Goal: Transaction & Acquisition: Download file/media

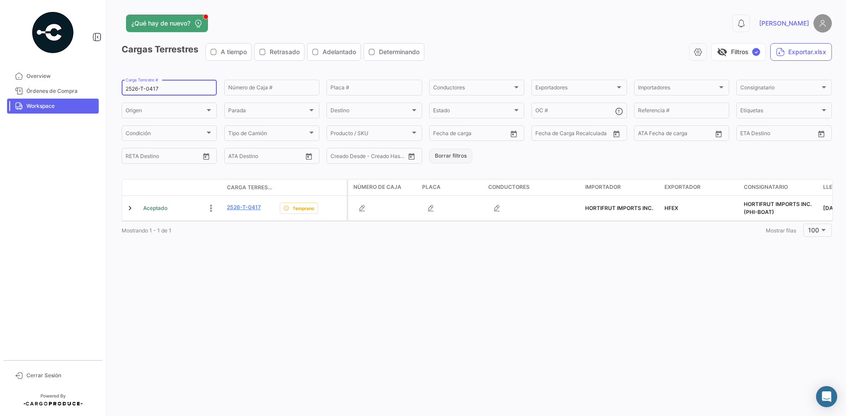
click at [454, 157] on button "Borrar filtros" at bounding box center [450, 156] width 43 height 15
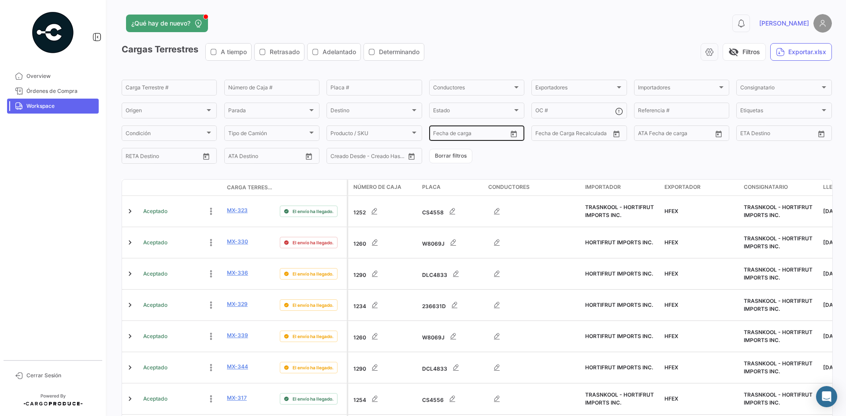
click at [513, 133] on icon "Open calendar" at bounding box center [514, 134] width 8 height 8
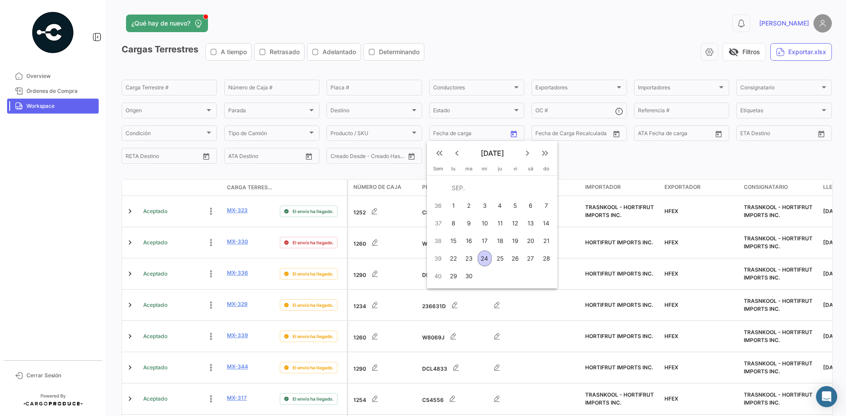
click at [497, 262] on div "25" at bounding box center [500, 259] width 14 height 16
type input "[DATE]"
click at [497, 262] on div "25" at bounding box center [500, 259] width 14 height 16
type input "[DATE]"
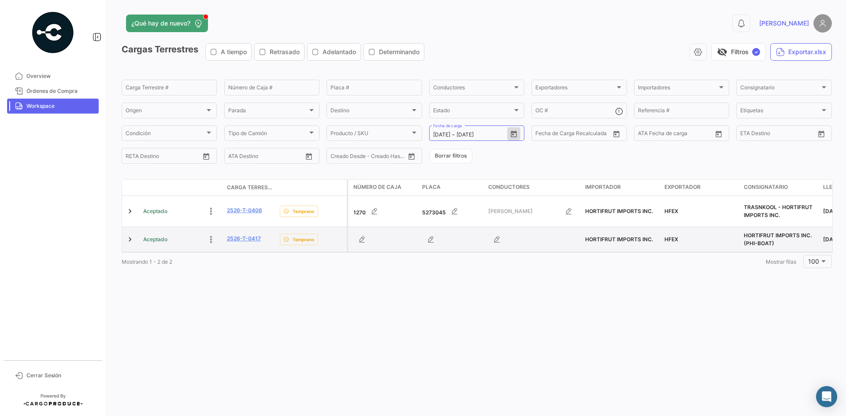
click at [125, 237] on datatable-body-cell at bounding box center [131, 239] width 18 height 25
click at [128, 240] on link at bounding box center [130, 239] width 9 height 9
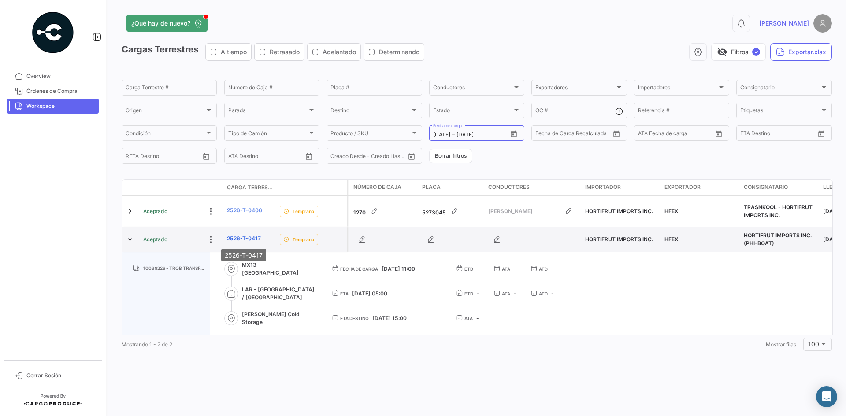
click at [248, 240] on link "2526-T-0417" at bounding box center [244, 239] width 34 height 8
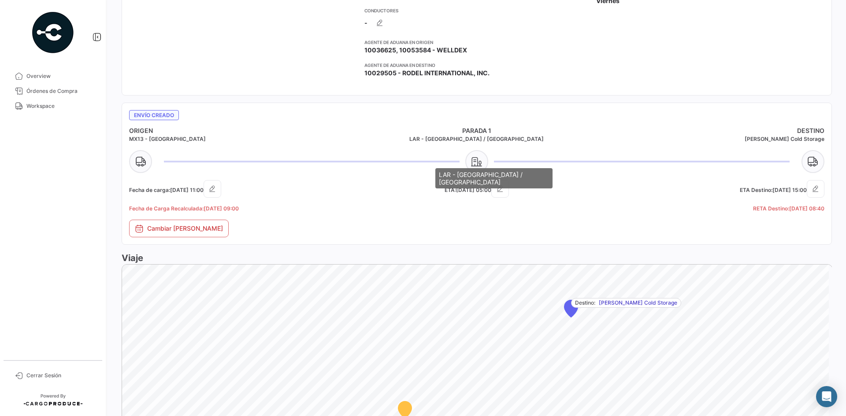
scroll to position [279, 0]
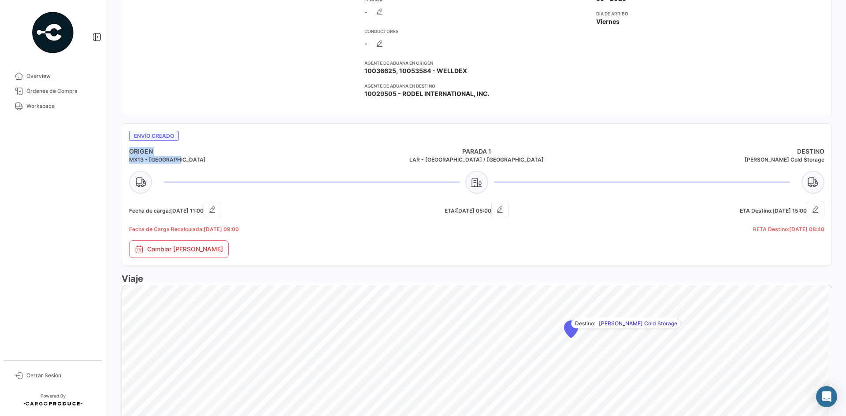
drag, startPoint x: 173, startPoint y: 160, endPoint x: 130, endPoint y: 151, distance: 43.8
click at [130, 151] on div "ORIGEN MX13 - [GEOGRAPHIC_DATA]" at bounding box center [245, 155] width 232 height 17
copy div "ORIGEN MX13 - [GEOGRAPHIC_DATA]"
click at [174, 160] on h5 "MX13 - [GEOGRAPHIC_DATA]" at bounding box center [245, 160] width 232 height 8
drag, startPoint x: 177, startPoint y: 161, endPoint x: 128, endPoint y: 152, distance: 50.1
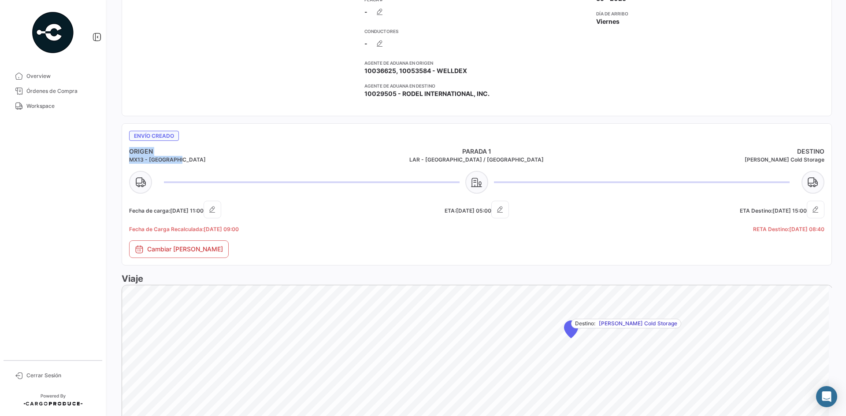
click at [128, 152] on mat-card "Envío creado ORIGEN MX13 - [GEOGRAPHIC_DATA] [PERSON_NAME] 1 LAR - [GEOGRAPHIC_…" at bounding box center [477, 194] width 710 height 142
copy div "ORIGEN MX13 - [GEOGRAPHIC_DATA]"
click at [52, 101] on link "Workspace" at bounding box center [53, 106] width 92 height 15
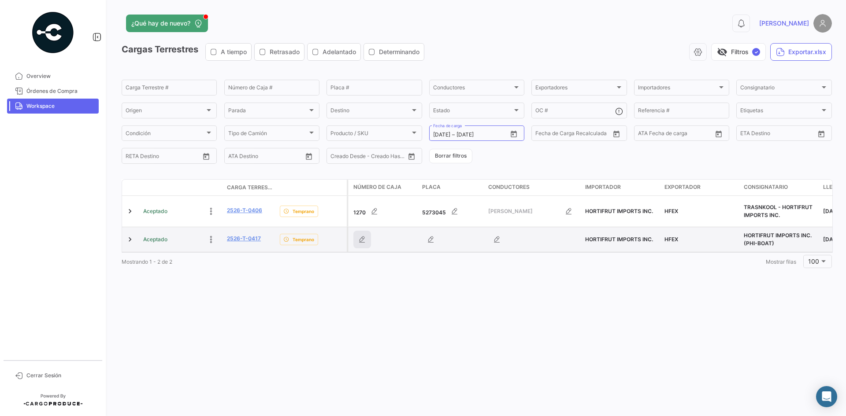
click at [366, 239] on icon "button" at bounding box center [362, 239] width 9 height 9
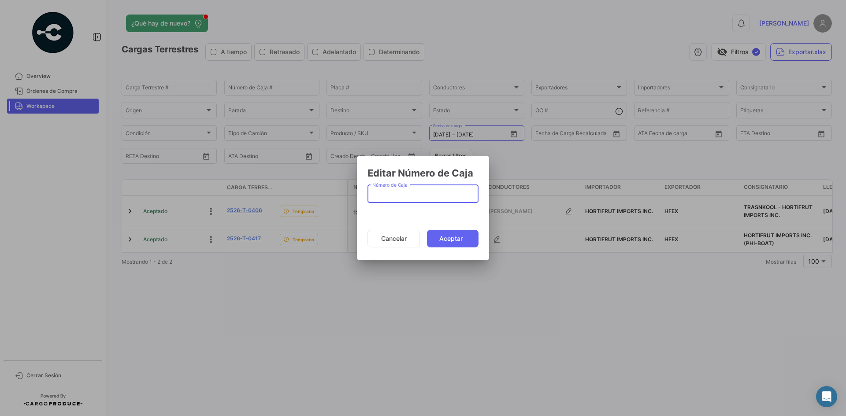
click at [400, 193] on input "Número de Caja" at bounding box center [423, 195] width 102 height 7
type input "1320"
click at [456, 237] on button "Aceptar" at bounding box center [453, 239] width 52 height 18
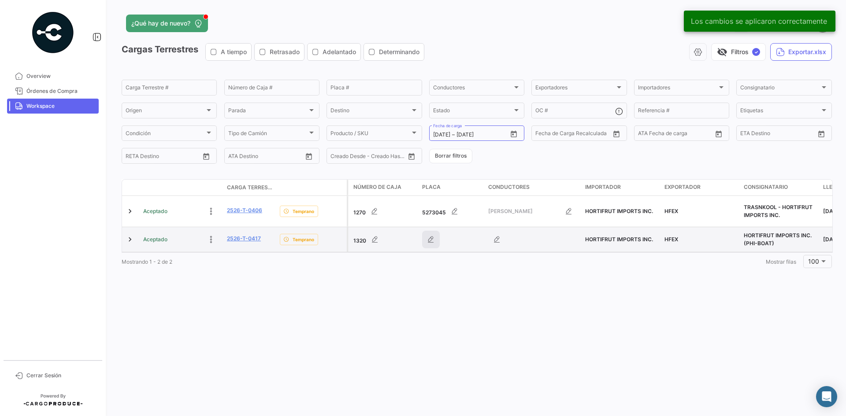
click at [429, 240] on icon "button" at bounding box center [430, 239] width 9 height 9
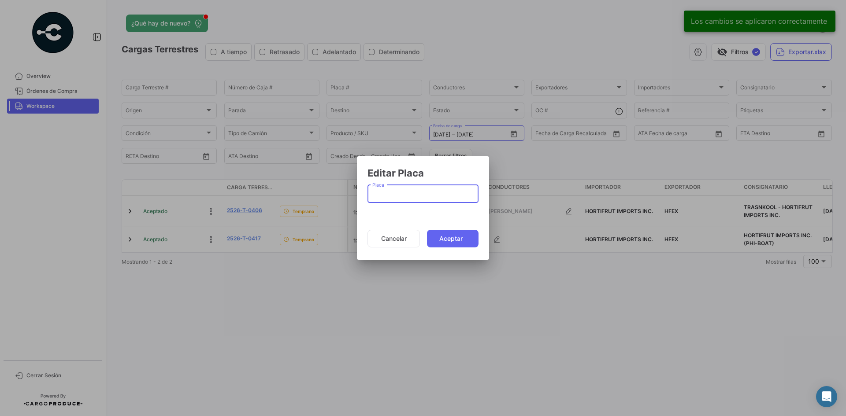
paste input "24UT8R"
type input "24UT8R"
click at [446, 234] on button "Aceptar" at bounding box center [453, 239] width 52 height 18
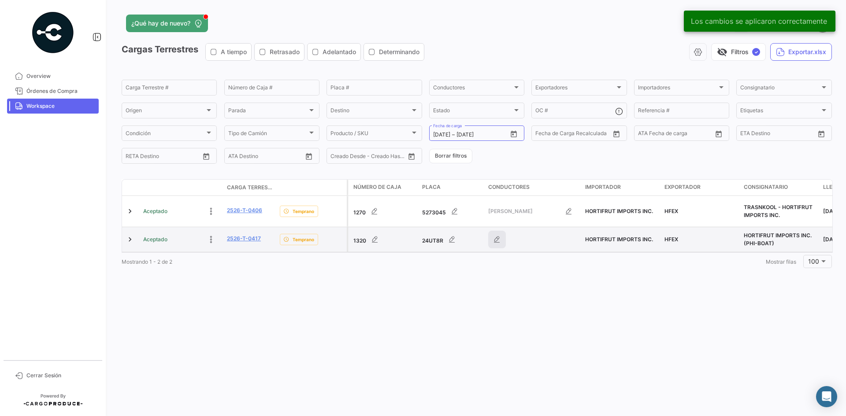
click at [497, 245] on button "button" at bounding box center [497, 240] width 18 height 18
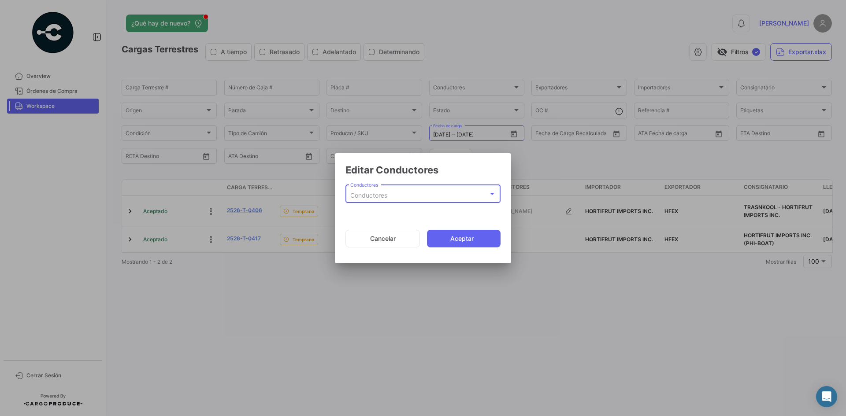
click at [384, 197] on span "Conductores" at bounding box center [368, 195] width 37 height 7
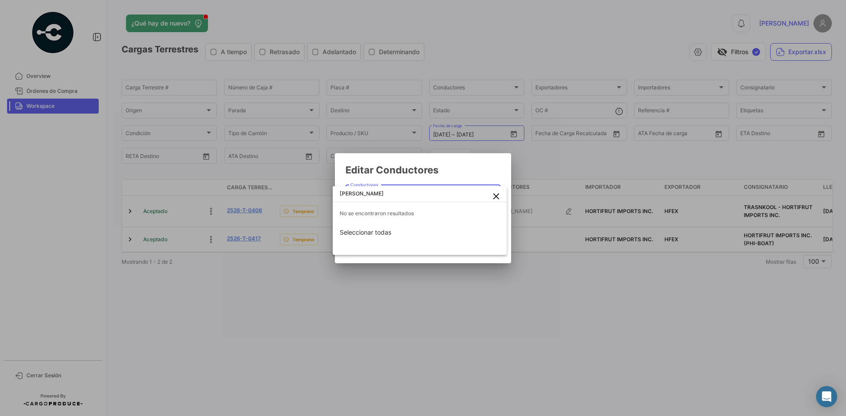
type input "[PERSON_NAME]"
click at [496, 196] on mat-icon "close" at bounding box center [496, 196] width 11 height 11
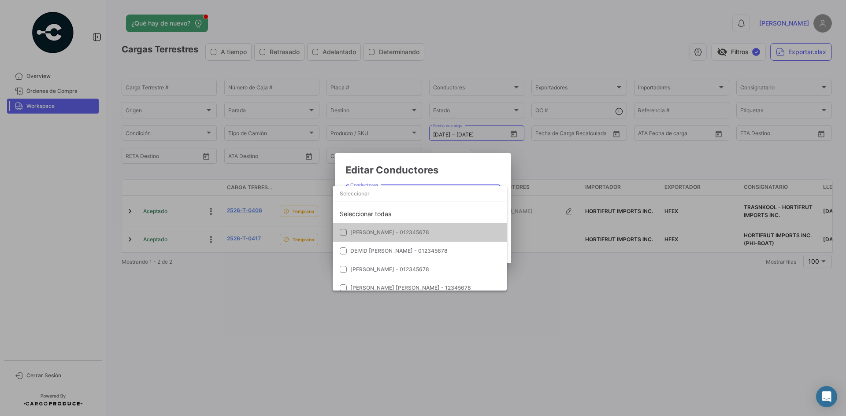
click at [476, 169] on div at bounding box center [423, 208] width 846 height 416
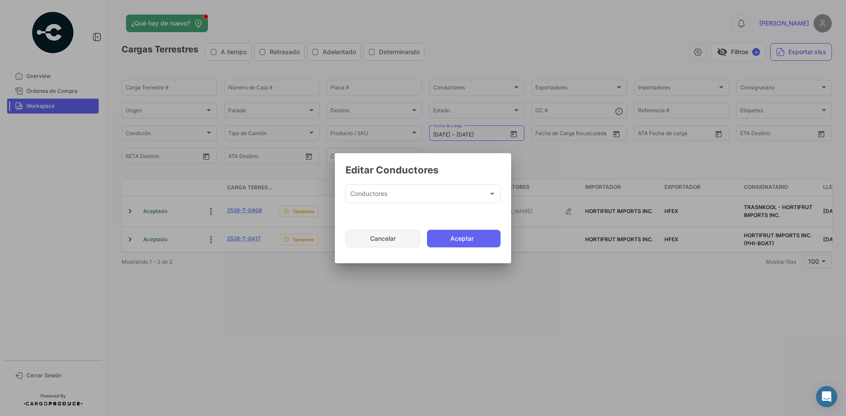
click at [394, 242] on button "Cancelar" at bounding box center [382, 239] width 74 height 18
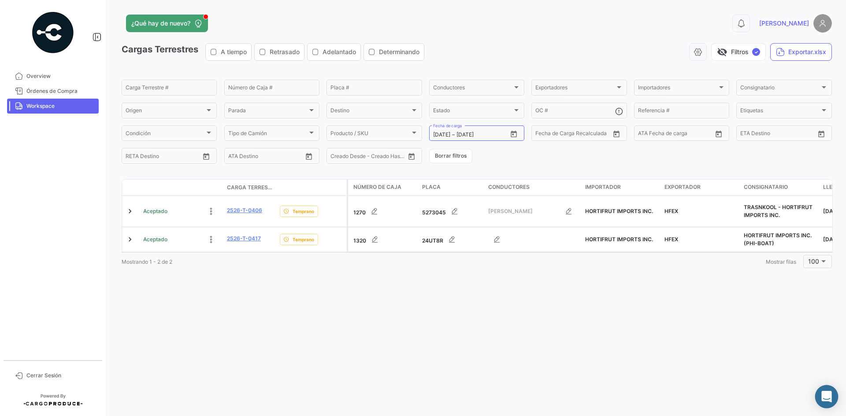
click at [828, 395] on icon "Abrir Intercom Messenger" at bounding box center [826, 396] width 10 height 11
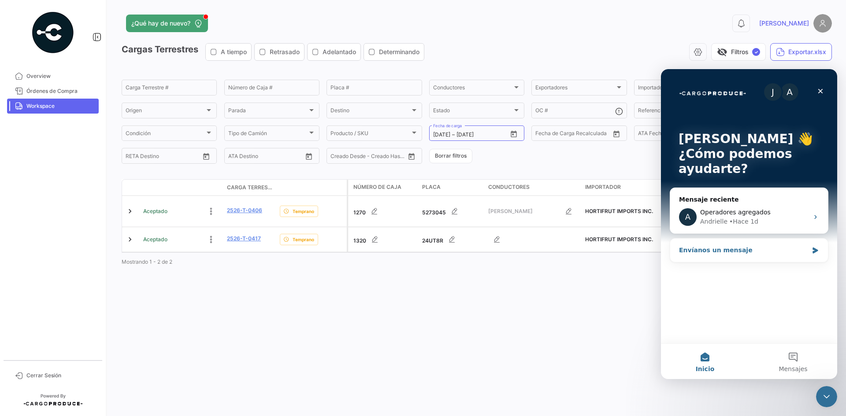
click at [810, 254] on div "Envíanos un mensaje" at bounding box center [749, 250] width 158 height 23
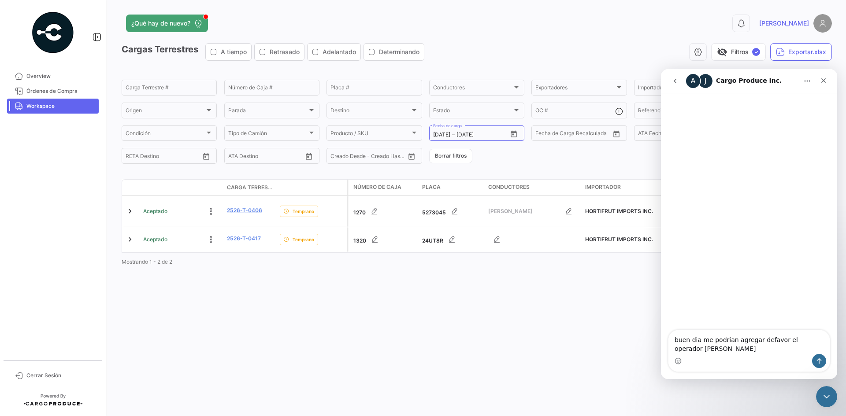
type textarea "buen dia me podrian agregar defavor el operador [PERSON_NAME]"
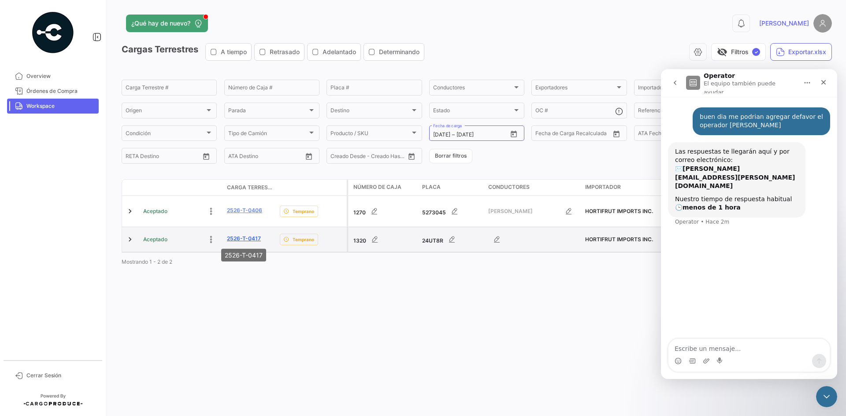
drag, startPoint x: 268, startPoint y: 240, endPoint x: 227, endPoint y: 241, distance: 41.0
click at [227, 241] on div "2526-T-0417" at bounding box center [250, 240] width 46 height 10
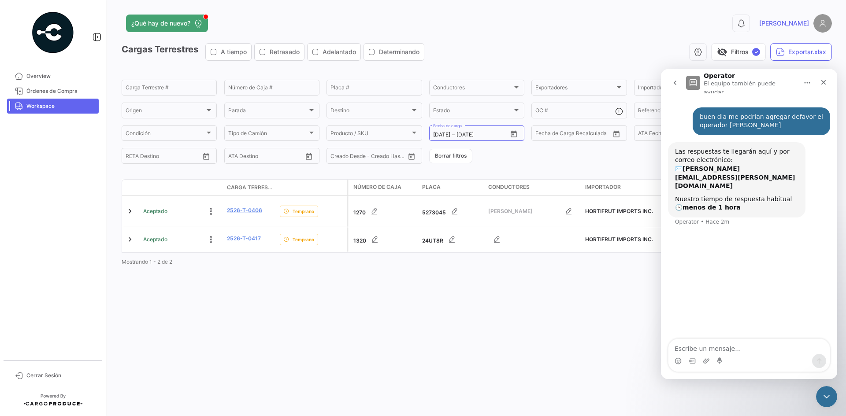
copy link "2526-T-0417"
click at [174, 92] on div "Carga Terrestre #" at bounding box center [169, 86] width 87 height 17
paste input "2526-T-0417"
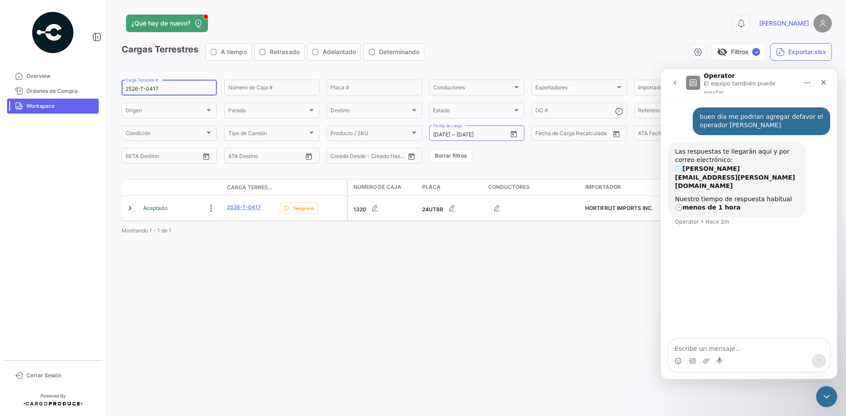
type input "2526-T-0417"
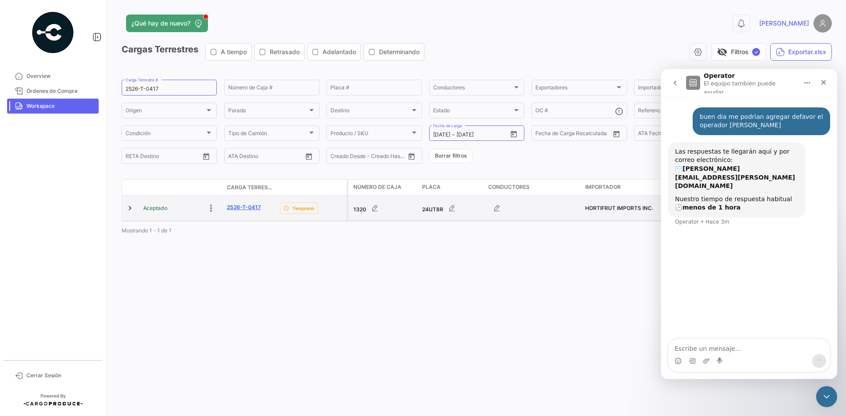
drag, startPoint x: 262, startPoint y: 208, endPoint x: 233, endPoint y: 207, distance: 28.7
click at [221, 208] on div "Aceptado 2526-T-0417 Temprano" at bounding box center [234, 208] width 225 height 25
copy div "2526-T-0417"
click at [129, 211] on link at bounding box center [130, 208] width 9 height 9
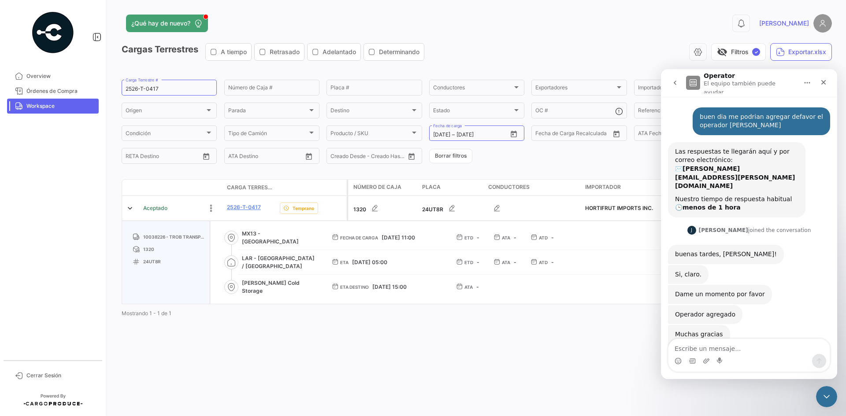
scroll to position [11, 0]
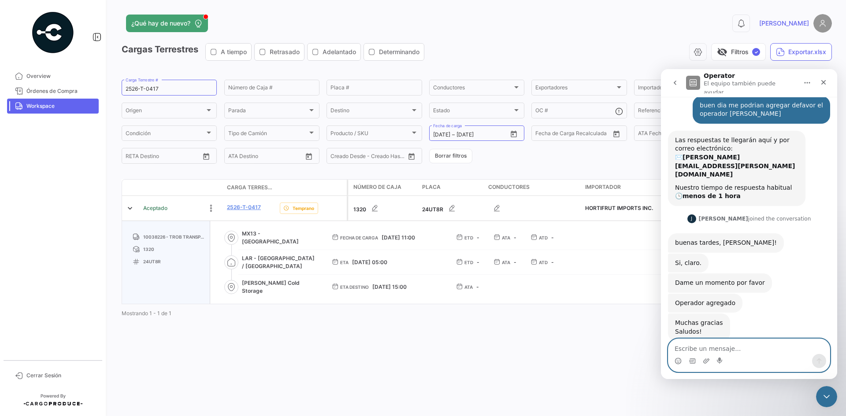
click at [695, 342] on textarea "Escribe un mensaje..." at bounding box center [748, 346] width 161 height 15
type textarea "gracias"
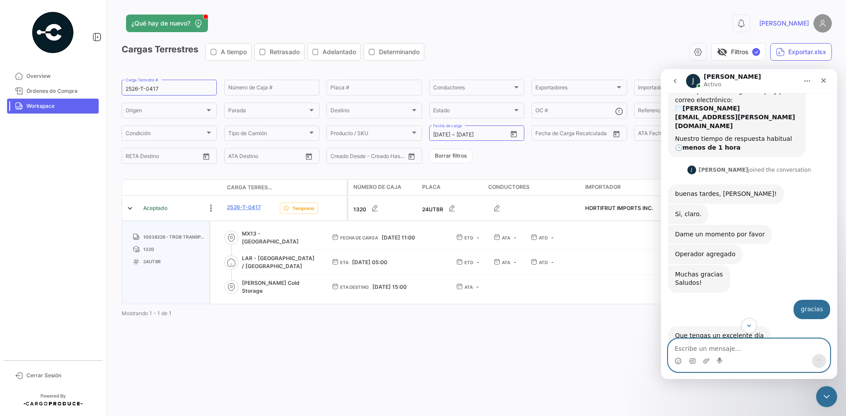
scroll to position [64, 0]
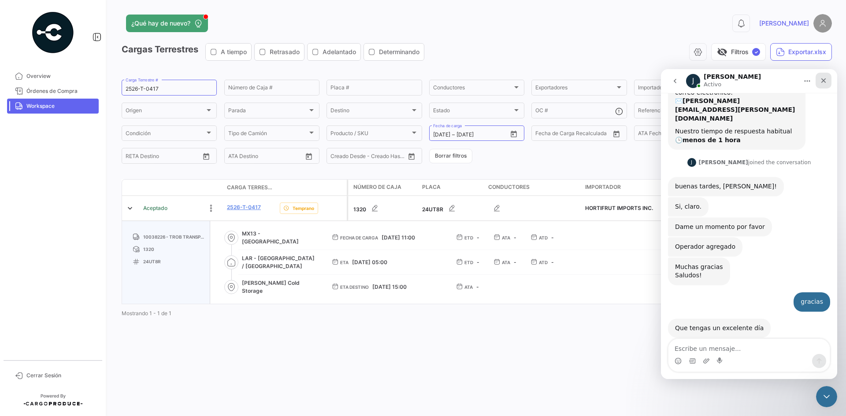
click at [825, 81] on icon "Cerrar" at bounding box center [823, 80] width 7 height 7
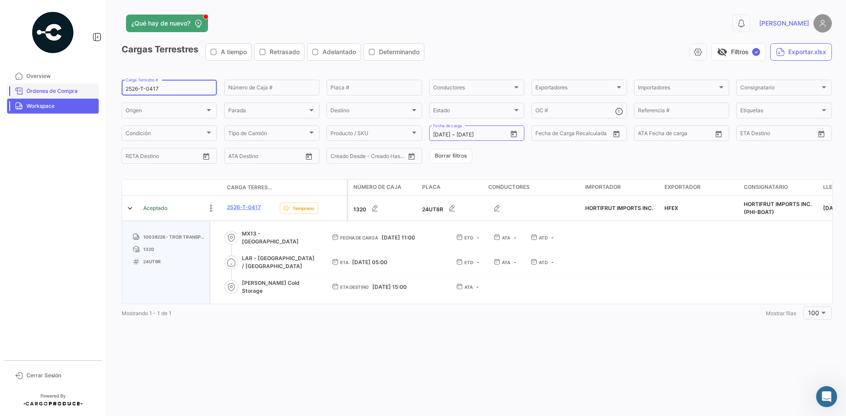
drag, startPoint x: 164, startPoint y: 89, endPoint x: 85, endPoint y: 97, distance: 78.9
click at [85, 97] on mat-sidenav-container "Overview Órdenes de Compra Workspace Cerrar Sesión ¿Qué hay de nuevo? 0 [PERSON…" at bounding box center [423, 208] width 846 height 416
paste input "04"
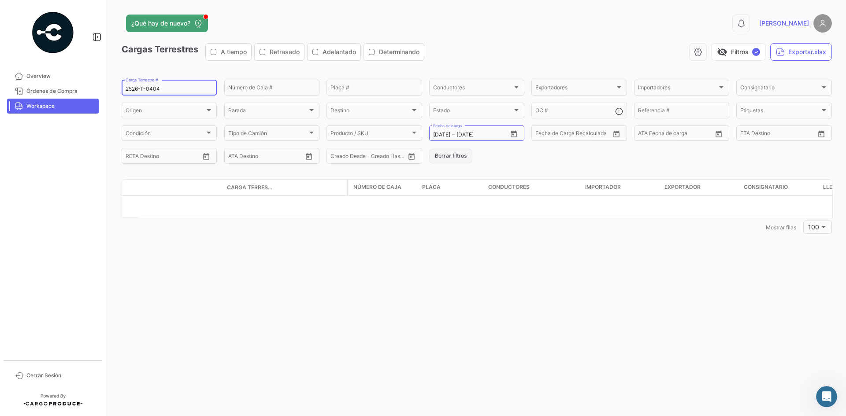
type input "2526-T-0404"
click at [456, 157] on button "Borrar filtros" at bounding box center [450, 156] width 43 height 15
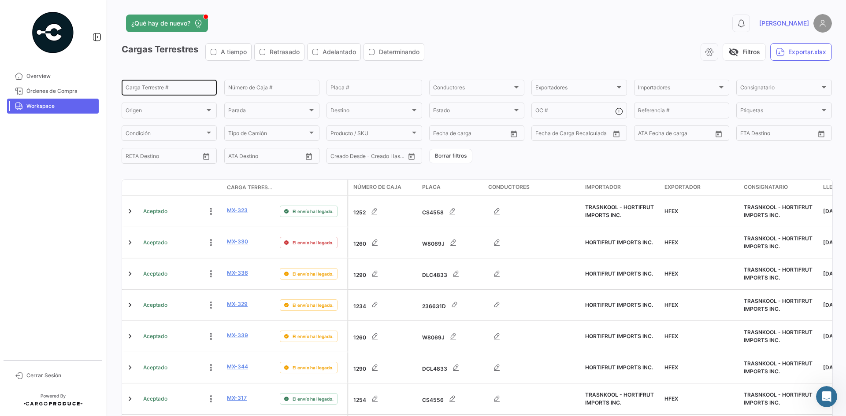
click at [152, 89] on input "Carga Terrestre #" at bounding box center [169, 89] width 87 height 6
paste input "2526-T-0404"
type input "2526-T-0404"
click at [51, 110] on span "Workspace" at bounding box center [60, 106] width 69 height 8
click at [158, 89] on input "2526-T-0404" at bounding box center [169, 89] width 87 height 6
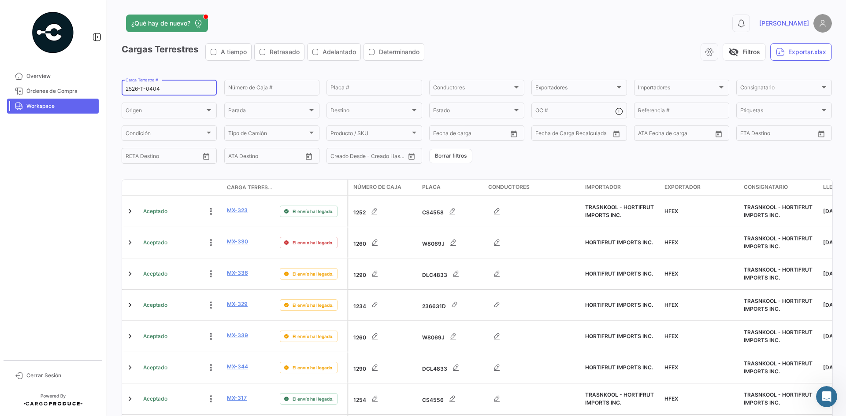
click at [76, 104] on span "Workspace" at bounding box center [60, 106] width 69 height 8
click at [517, 133] on button "Open calendar" at bounding box center [513, 133] width 13 height 13
click at [468, 258] on div "23" at bounding box center [469, 259] width 14 height 16
type input "[DATE]"
click at [468, 258] on div "23" at bounding box center [469, 259] width 14 height 16
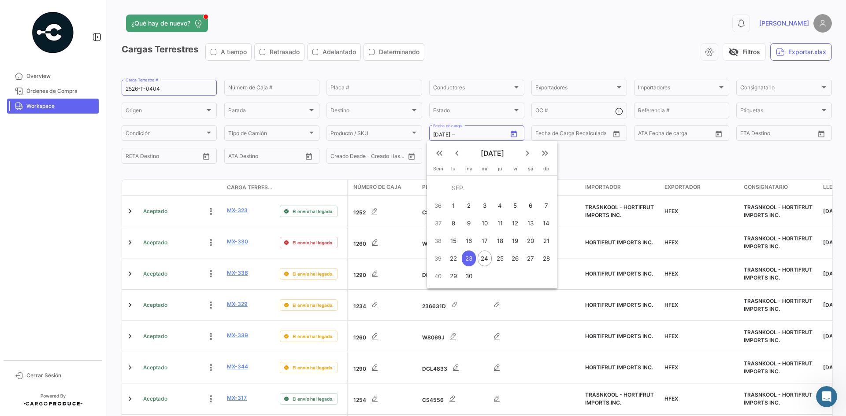
type input "[DATE]"
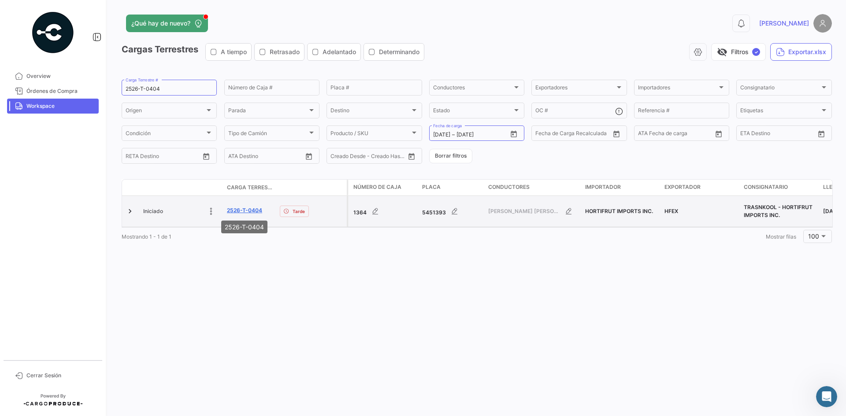
click at [241, 212] on link "2526-T-0404" at bounding box center [244, 211] width 35 height 8
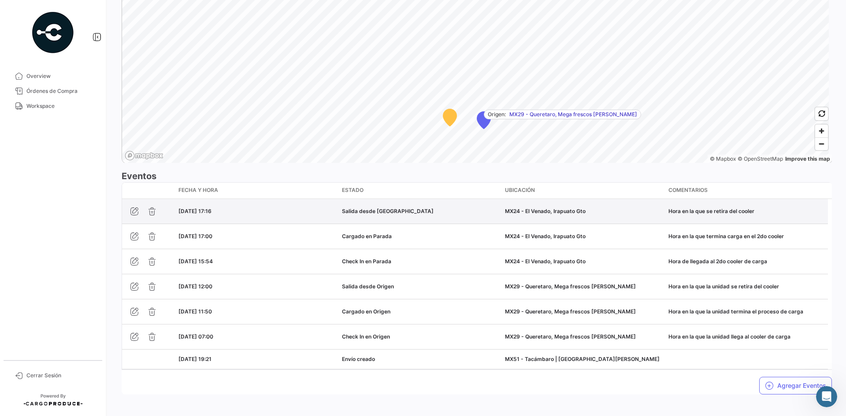
scroll to position [638, 0]
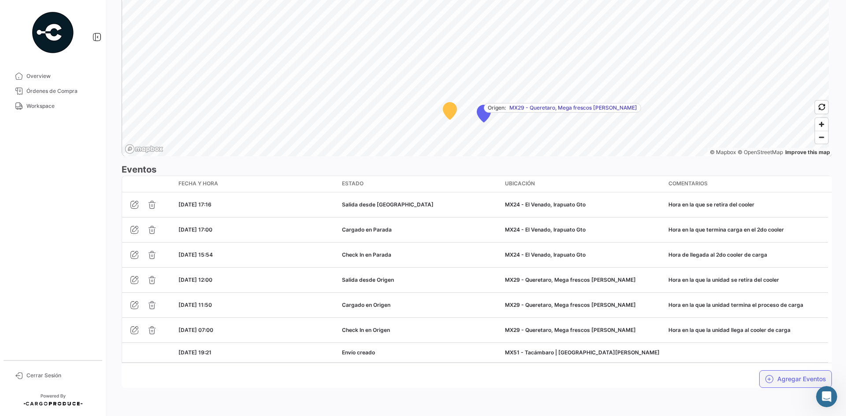
click at [790, 375] on button "Agregar Eventos" at bounding box center [795, 379] width 73 height 18
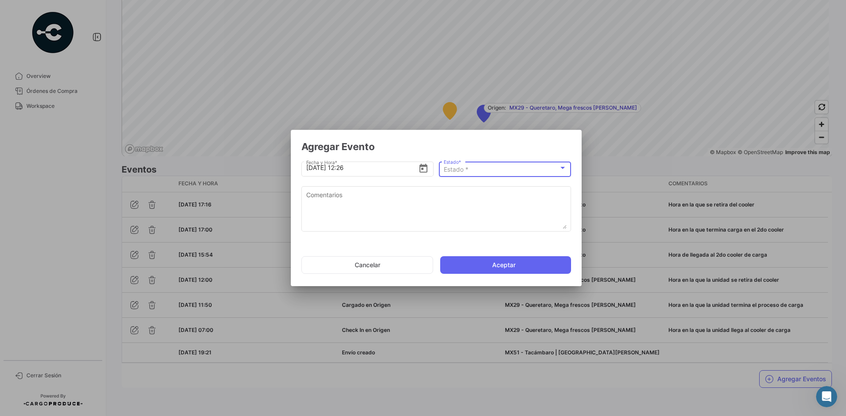
click at [488, 171] on div "Estado *" at bounding box center [501, 169] width 115 height 7
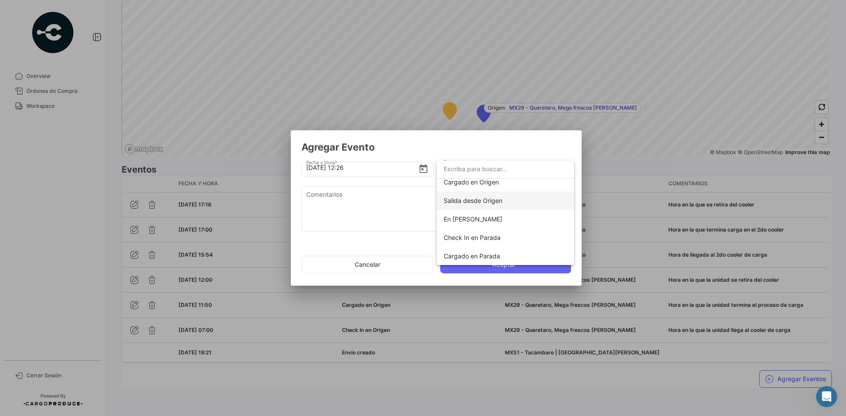
scroll to position [44, 0]
click at [489, 238] on span "Check In en Parada" at bounding box center [472, 236] width 57 height 7
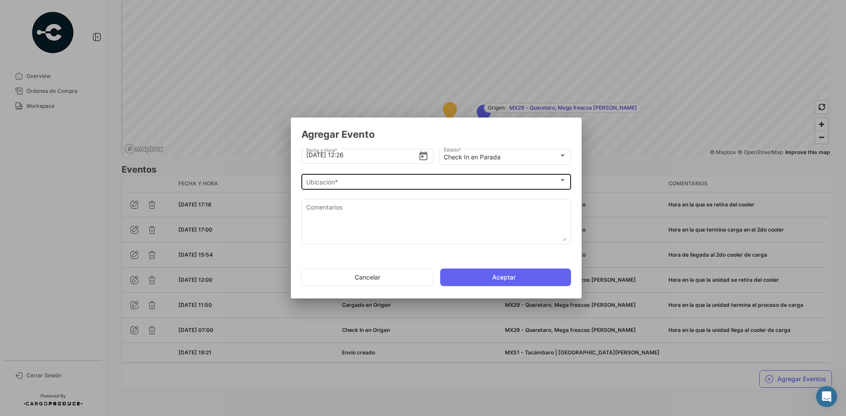
click at [376, 187] on div "Ubicación * Ubicación *" at bounding box center [436, 181] width 260 height 17
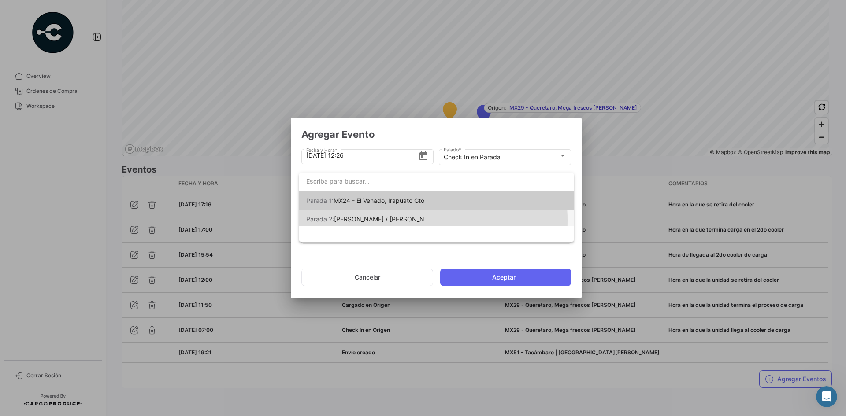
click at [392, 220] on span "[PERSON_NAME] / [PERSON_NAME] [PERSON_NAME]" at bounding box center [412, 218] width 157 height 7
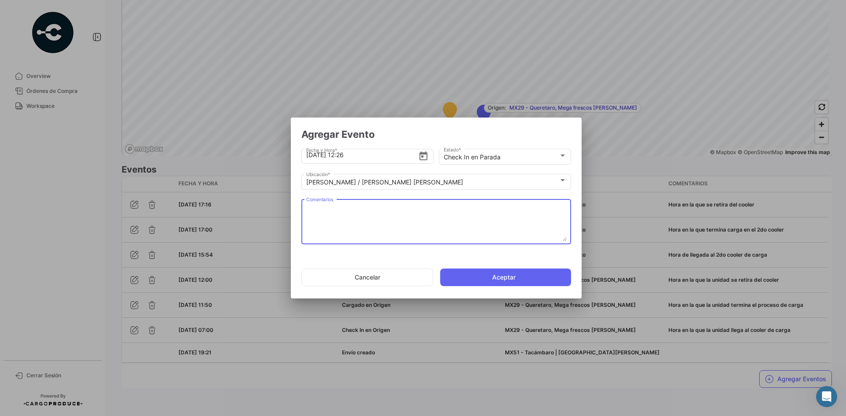
click at [370, 211] on textarea "Comentarios" at bounding box center [436, 222] width 260 height 39
paste textarea "Hora de llegada a frontera"
type textarea "Hora de llegada a frontera"
click at [344, 155] on input "[DATE] 12:26" at bounding box center [362, 155] width 112 height 31
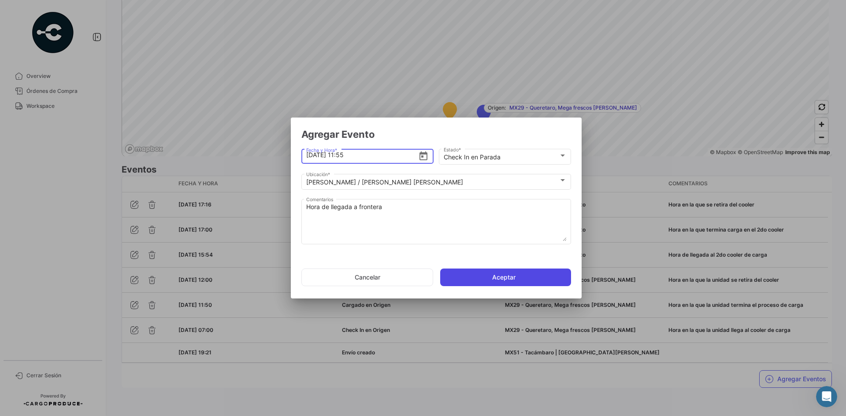
type input "[DATE] 11:55"
click at [479, 273] on button "Aceptar" at bounding box center [505, 278] width 131 height 18
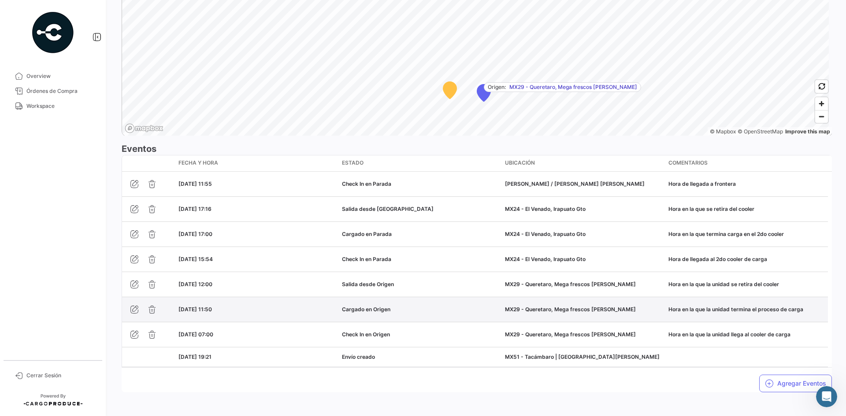
scroll to position [663, 0]
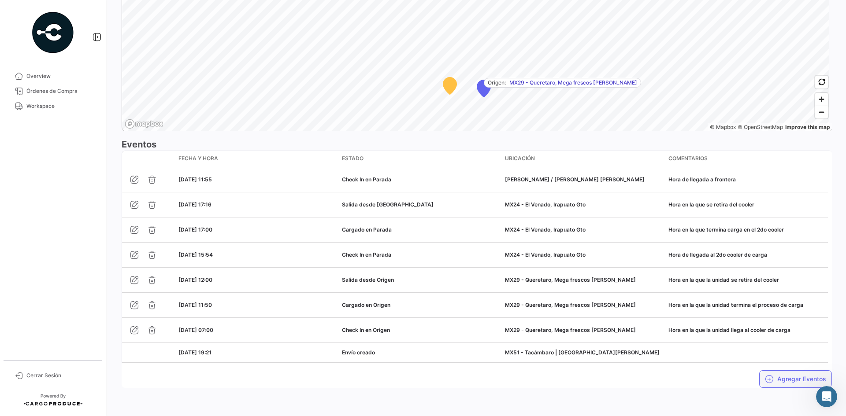
click at [765, 379] on icon "button" at bounding box center [769, 379] width 9 height 9
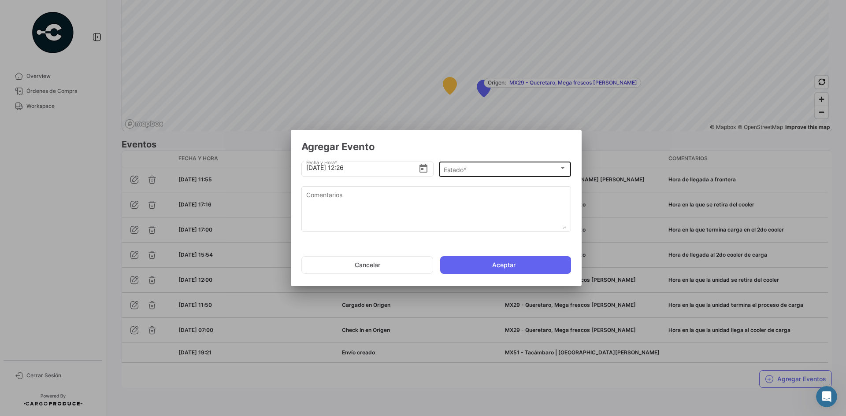
click at [473, 164] on div "Estado * Estado *" at bounding box center [505, 168] width 123 height 17
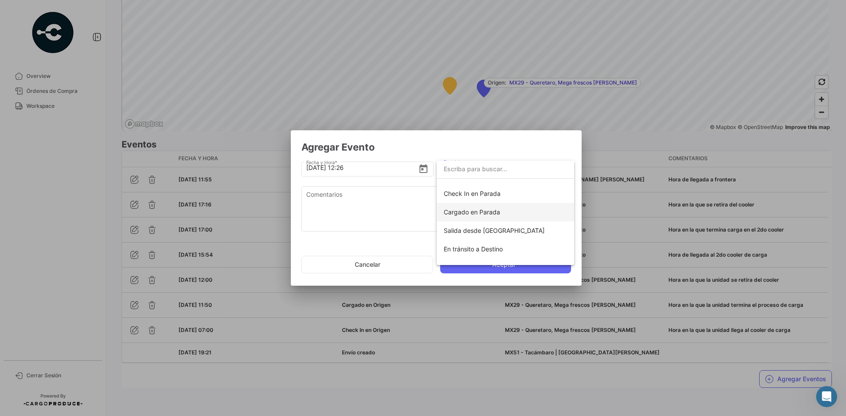
scroll to position [67, 0]
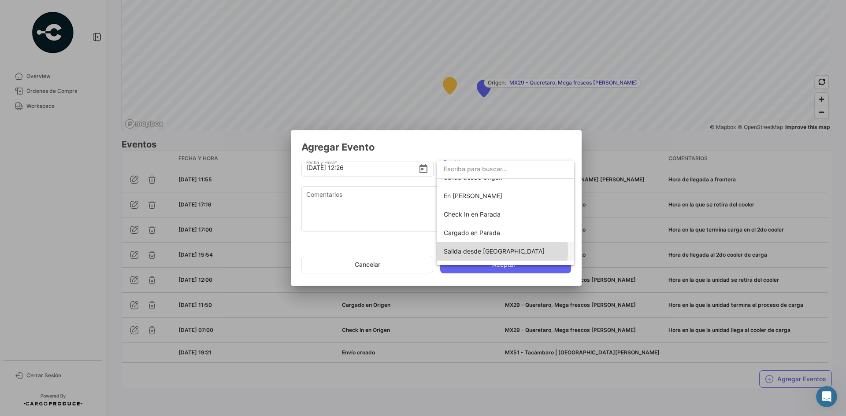
click at [484, 251] on span "Salida desde [GEOGRAPHIC_DATA]" at bounding box center [494, 251] width 101 height 7
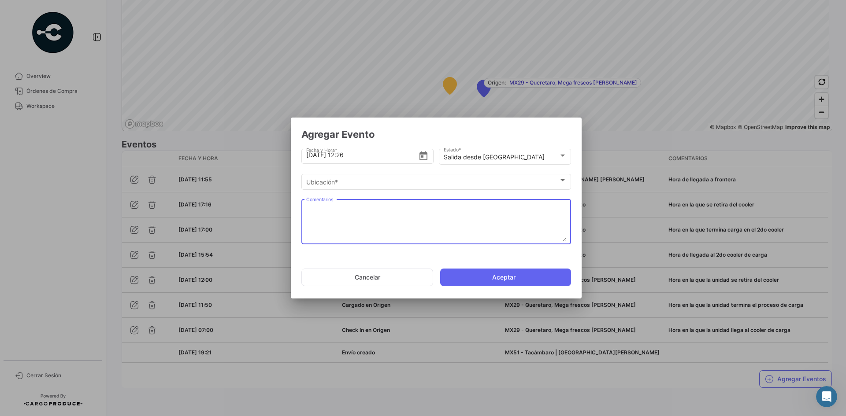
click at [381, 207] on textarea "Comentarios" at bounding box center [436, 222] width 260 height 39
paste textarea "Hora de salida a cruce"
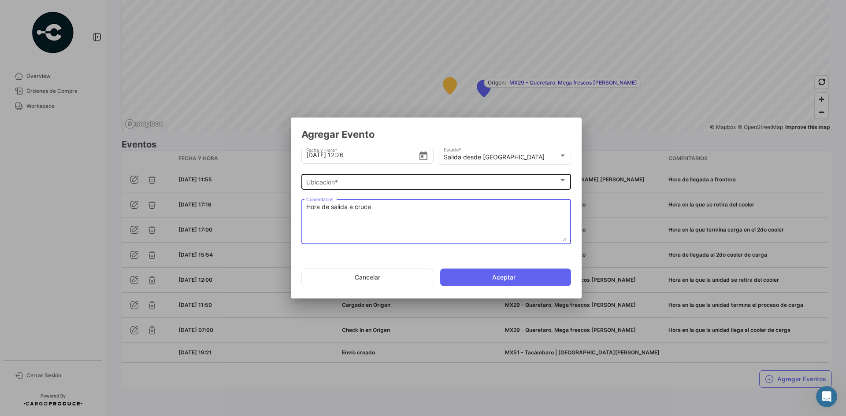
type textarea "Hora de salida a cruce"
click at [365, 183] on div "Ubicación *" at bounding box center [432, 182] width 252 height 7
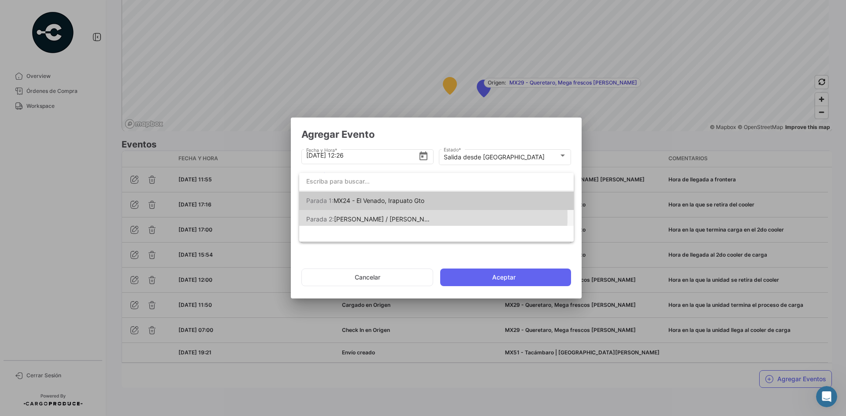
click at [401, 217] on span "[PERSON_NAME] / [PERSON_NAME] [PERSON_NAME]" at bounding box center [412, 218] width 157 height 7
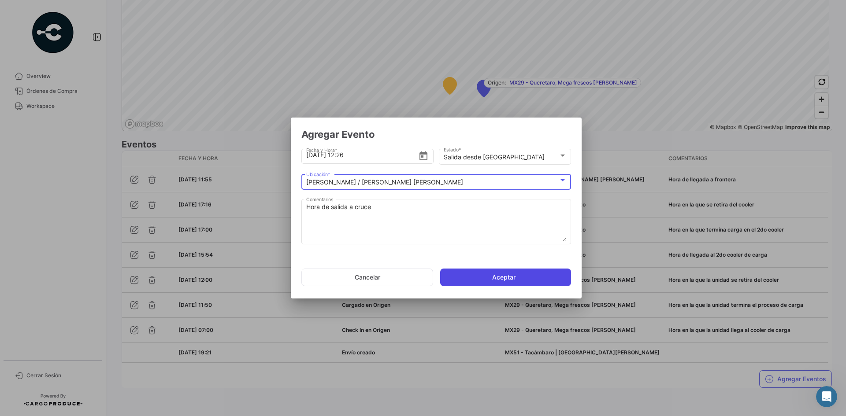
click at [470, 273] on button "Aceptar" at bounding box center [505, 278] width 131 height 18
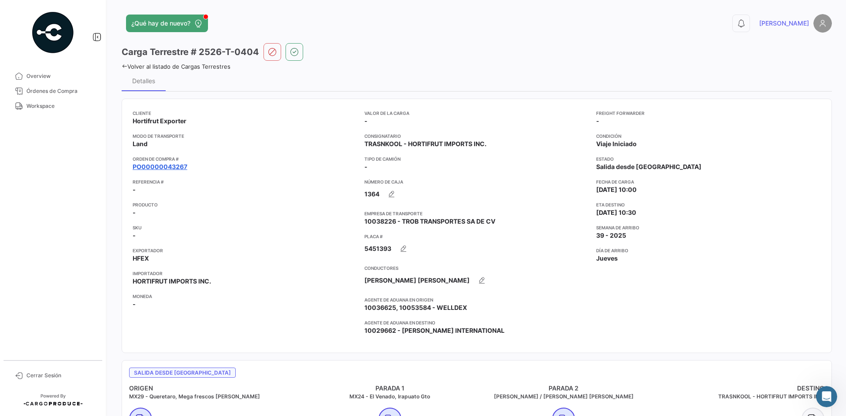
click at [176, 170] on link "PO00000043267" at bounding box center [160, 167] width 55 height 9
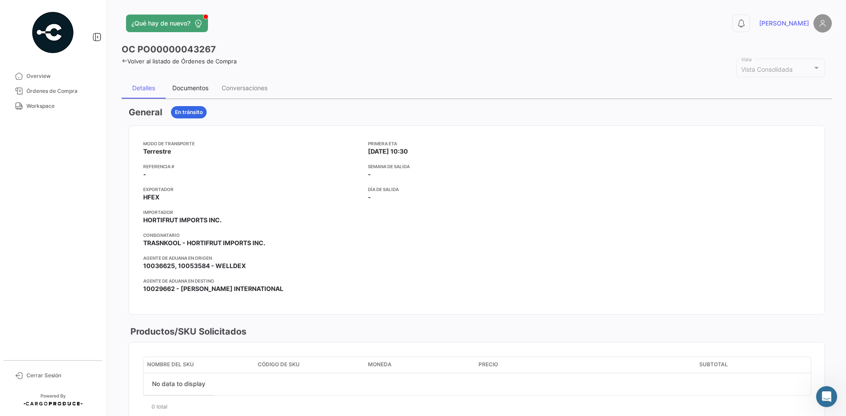
click at [187, 85] on div "Documentos" at bounding box center [190, 87] width 36 height 7
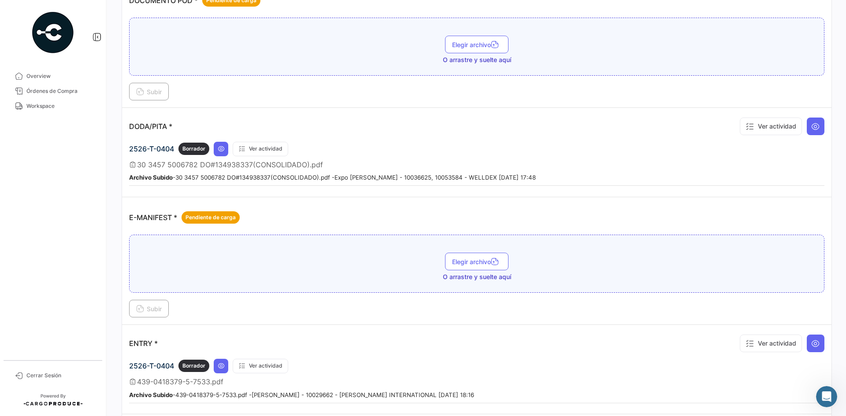
scroll to position [485, 0]
click at [811, 129] on icon at bounding box center [815, 126] width 9 height 9
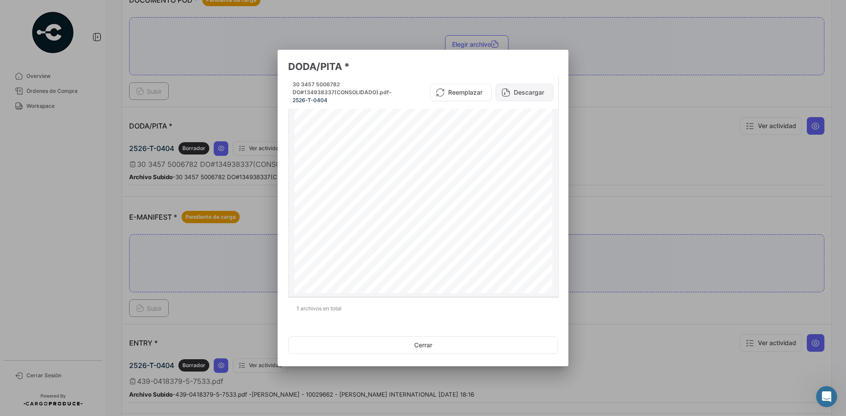
click at [524, 96] on button "Descargar" at bounding box center [525, 93] width 58 height 18
click at [251, 197] on div at bounding box center [423, 208] width 846 height 416
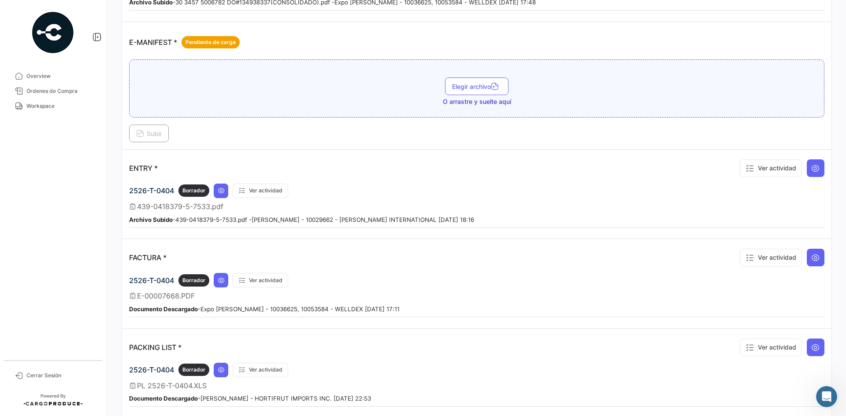
scroll to position [661, 0]
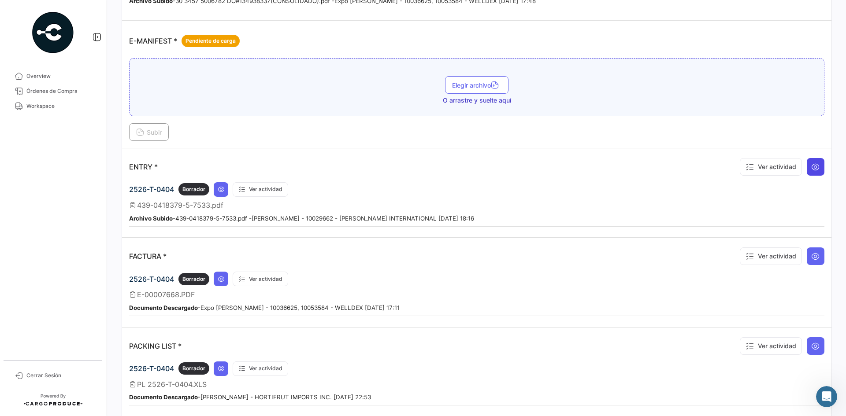
click at [811, 170] on icon at bounding box center [815, 167] width 9 height 9
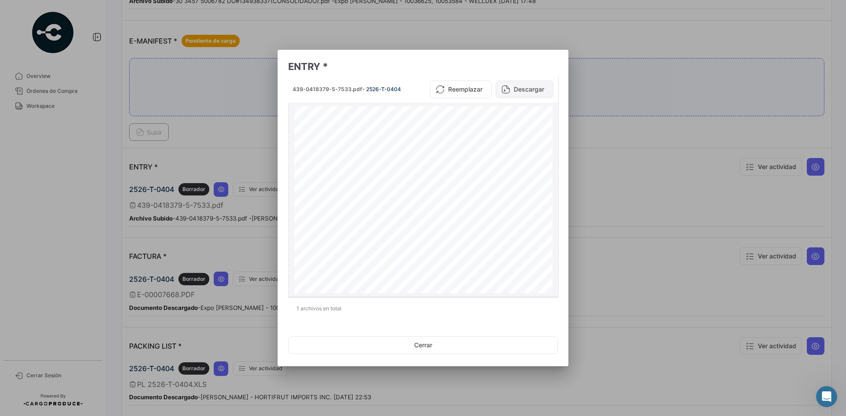
click at [530, 89] on button "Descargar" at bounding box center [525, 90] width 58 height 18
click at [592, 133] on div at bounding box center [423, 208] width 846 height 416
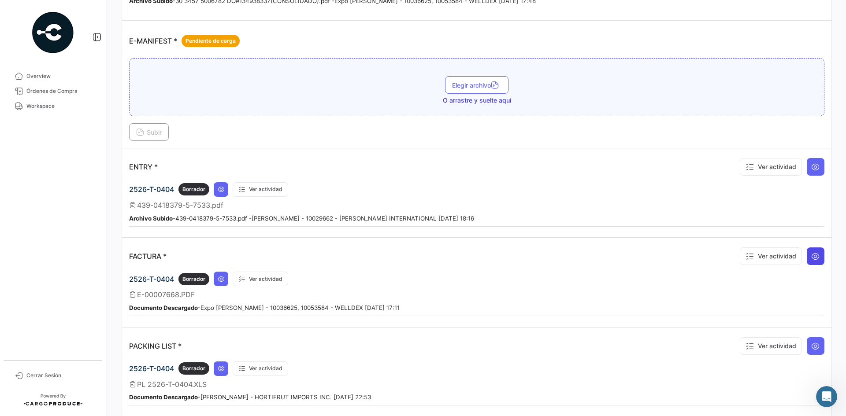
click at [812, 256] on icon at bounding box center [815, 256] width 9 height 9
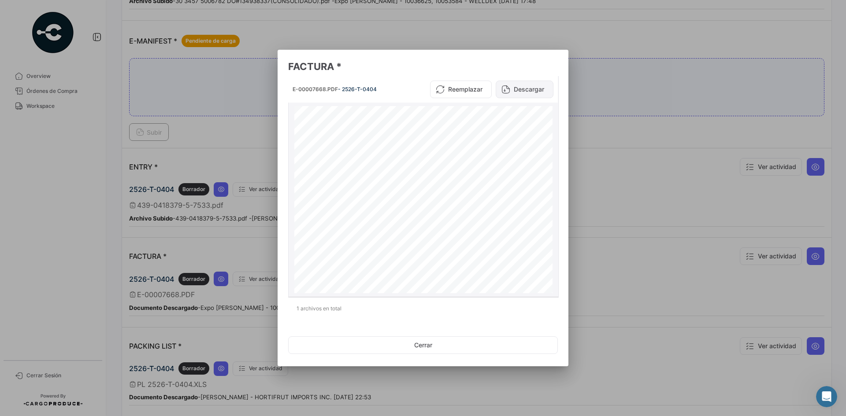
click at [523, 86] on button "Descargar" at bounding box center [525, 90] width 58 height 18
click at [628, 132] on div at bounding box center [423, 208] width 846 height 416
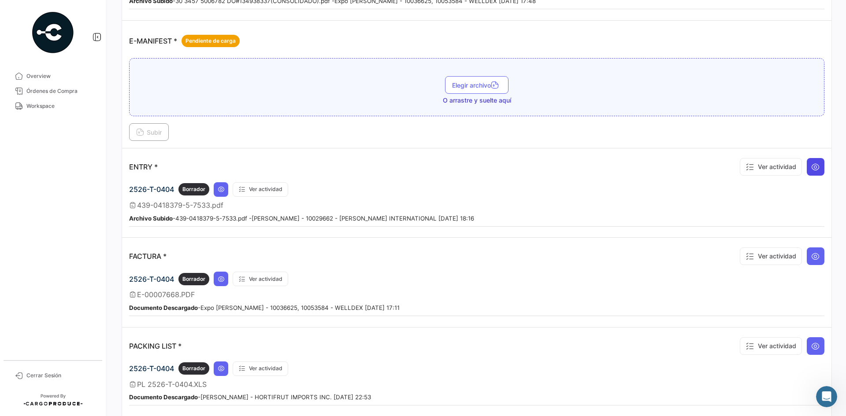
click at [811, 166] on icon at bounding box center [815, 167] width 9 height 9
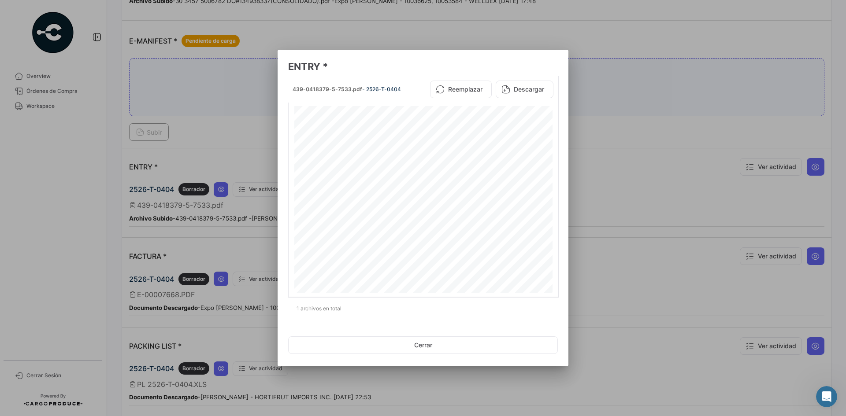
click at [634, 132] on div at bounding box center [423, 208] width 846 height 416
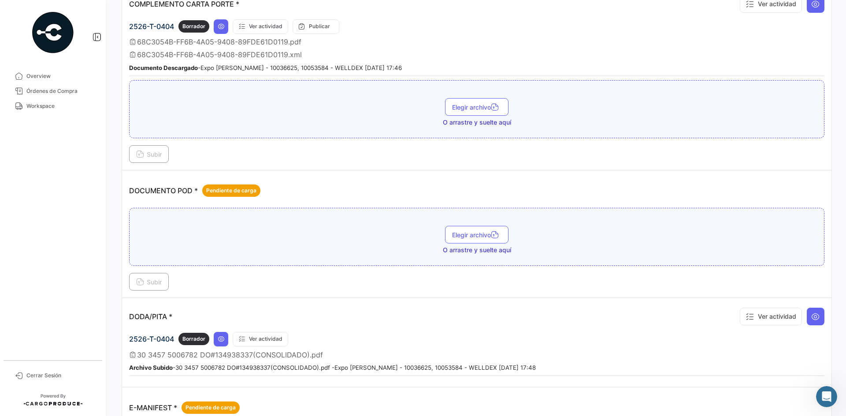
scroll to position [264, 0]
